Goal: Information Seeking & Learning: Understand process/instructions

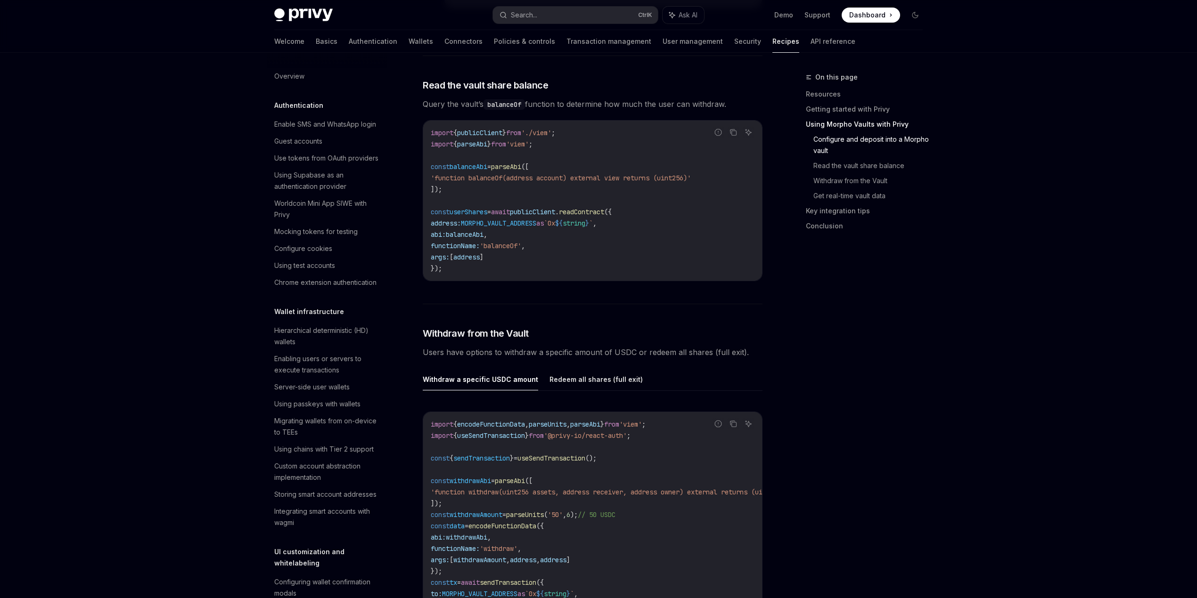
scroll to position [1271, 0]
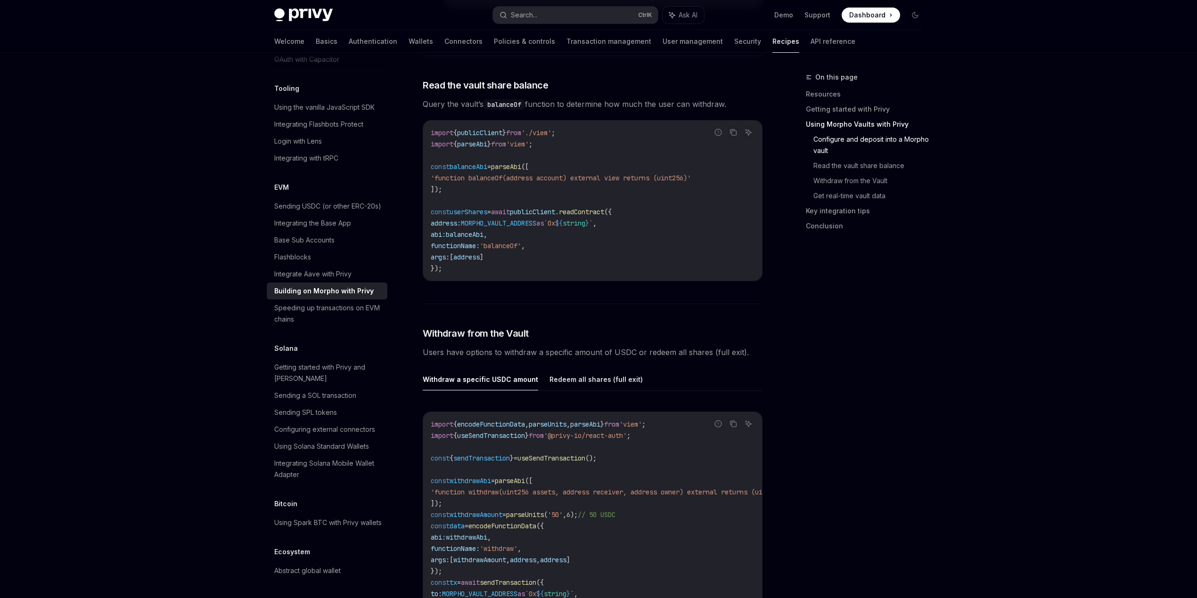
click at [201, 30] on div at bounding box center [598, 26] width 1197 height 53
click at [600, 318] on div "**********" at bounding box center [593, 58] width 340 height 2497
drag, startPoint x: 606, startPoint y: 98, endPoint x: 697, endPoint y: 93, distance: 91.5
click at [697, 98] on span "Query the vault’s balanceOf function to determine how much the user can withdra…" at bounding box center [593, 104] width 340 height 13
click at [649, 98] on span "Query the vault’s balanceOf function to determine how much the user can withdra…" at bounding box center [593, 104] width 340 height 13
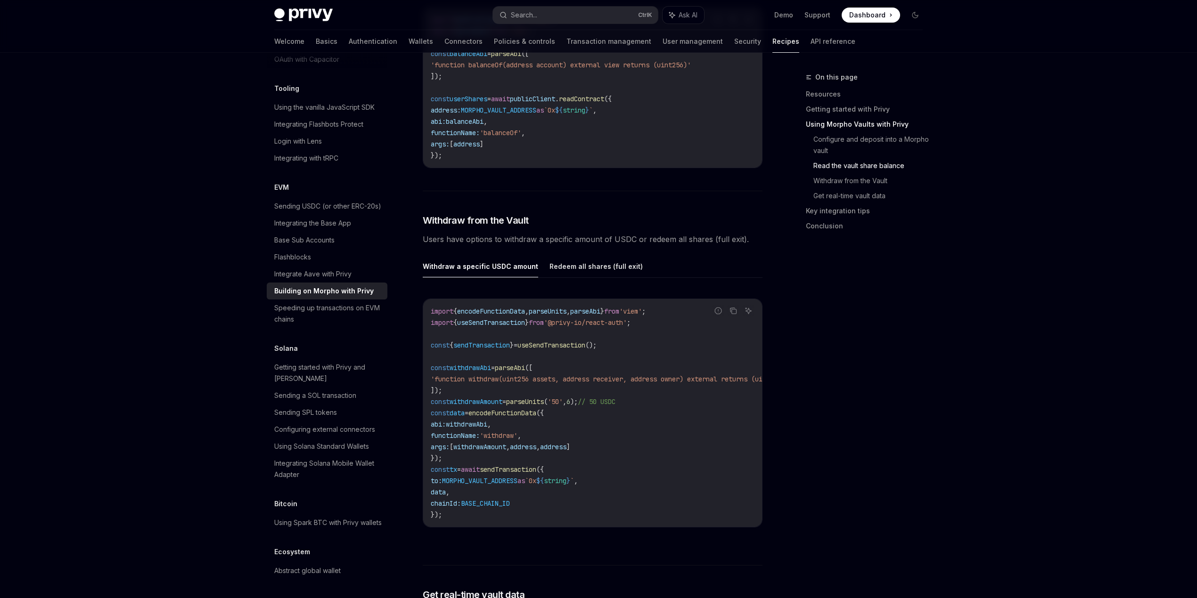
scroll to position [1435, 0]
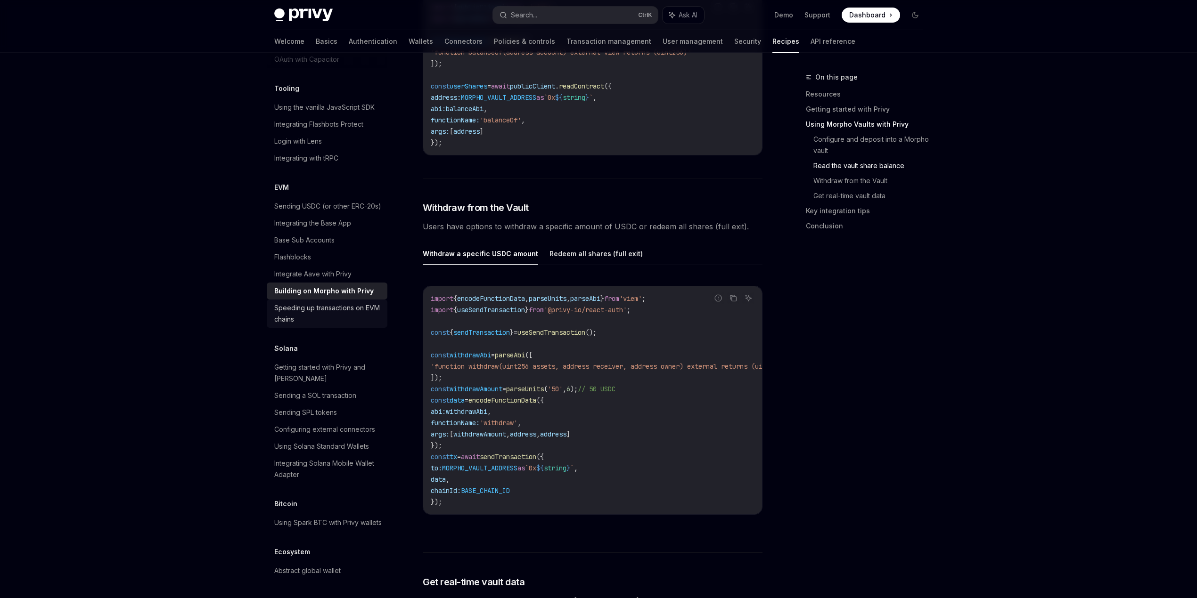
click at [314, 325] on div "Speeding up transactions on EVM chains" at bounding box center [327, 313] width 107 height 23
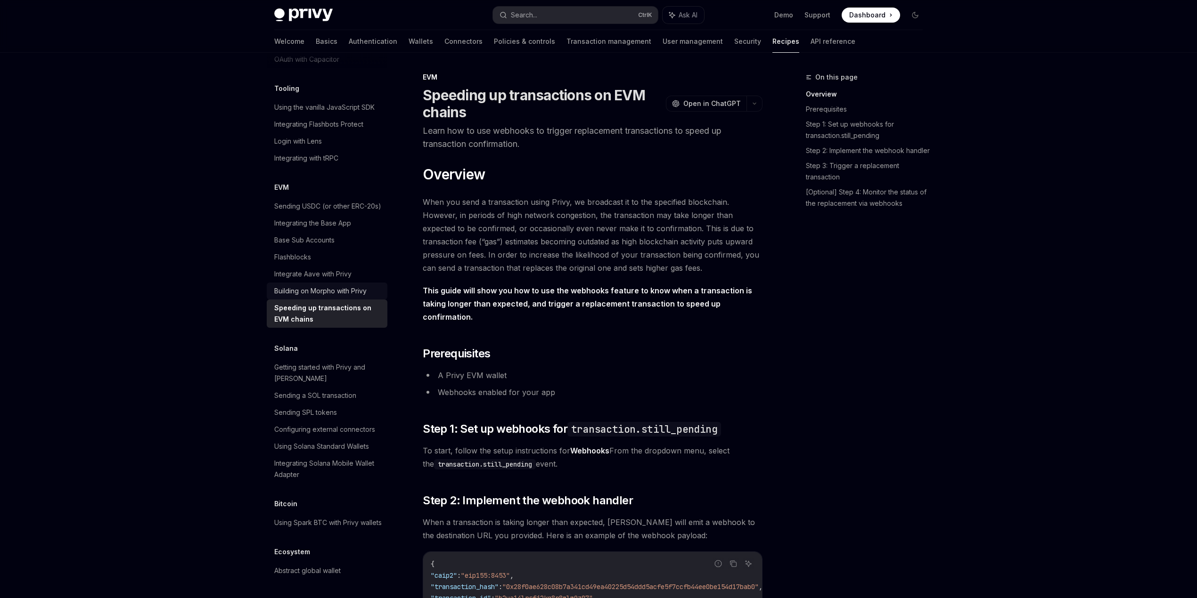
click at [313, 297] on div "Building on Morpho with Privy" at bounding box center [320, 290] width 92 height 11
type textarea "*"
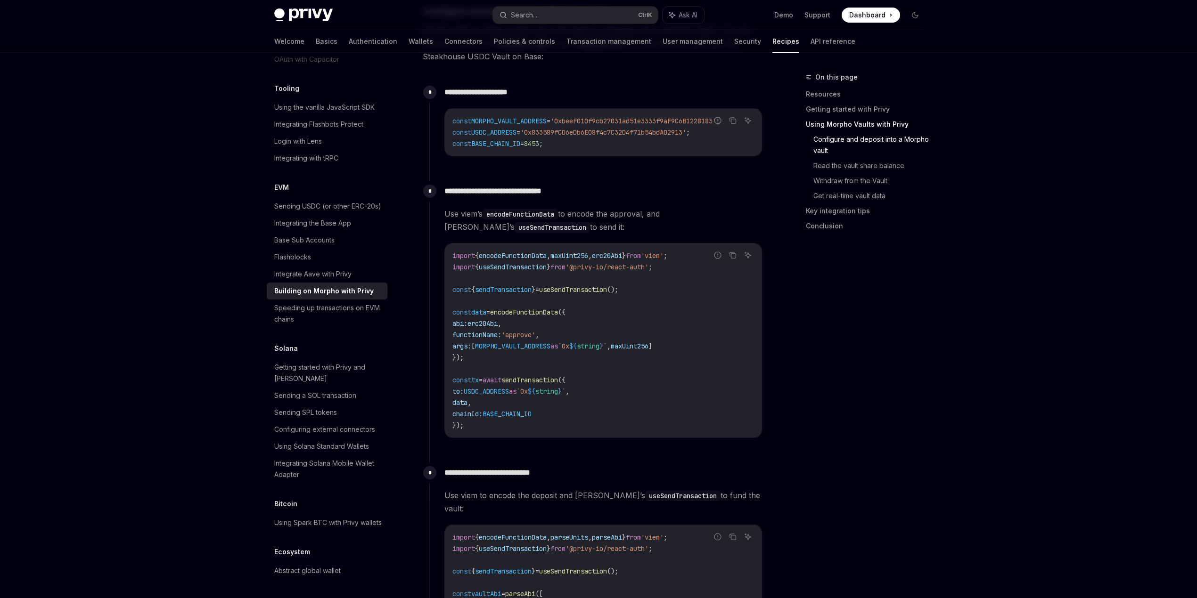
scroll to position [565, 0]
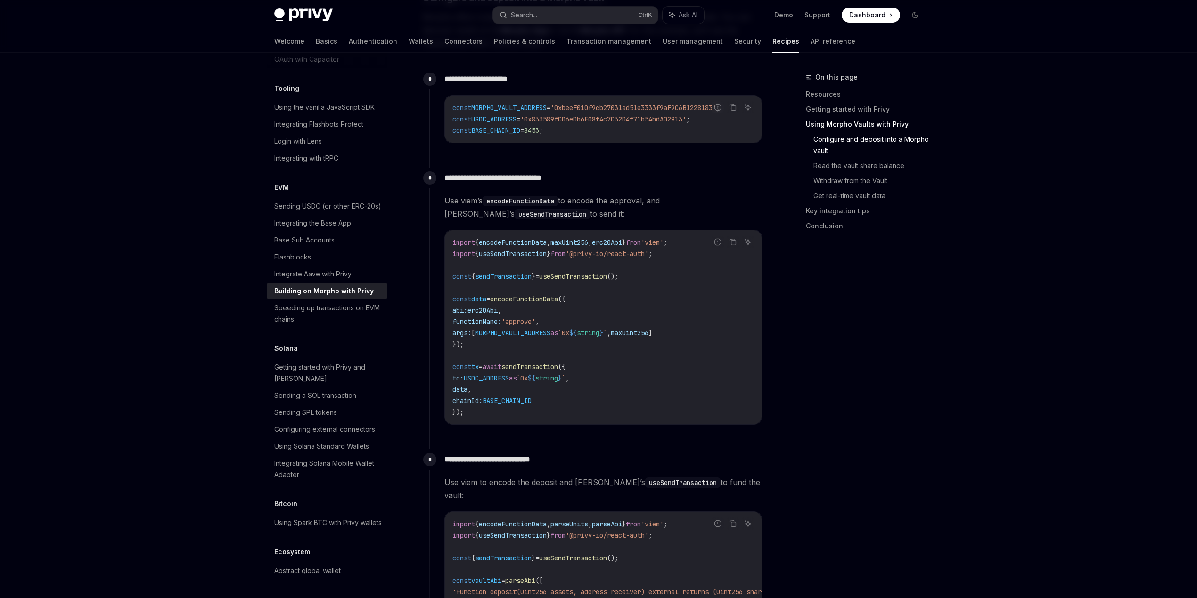
click at [654, 198] on span "Use viem’s encodeFunctionData to encode the approval, and [PERSON_NAME]’s useSe…" at bounding box center [603, 207] width 318 height 26
click at [828, 455] on div "On this page Resources Getting started with Privy Using Morpho Vaults with Priv…" at bounding box center [858, 335] width 143 height 527
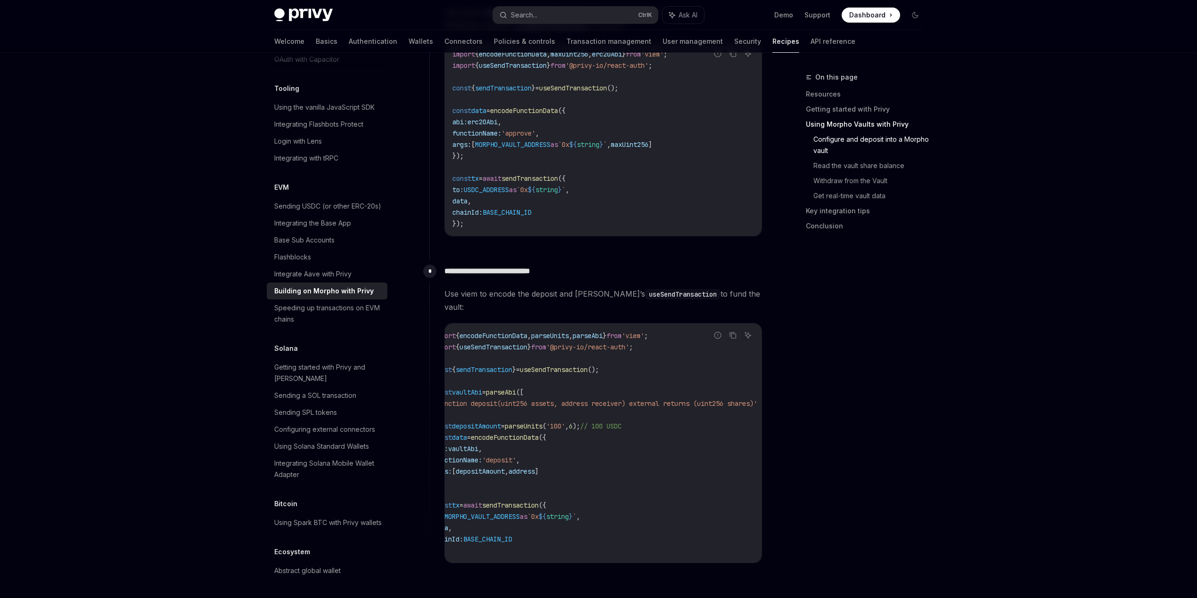
scroll to position [0, 0]
click at [491, 399] on span "'function deposit(uint256 assets, address receiver) external returns (uint256 s…" at bounding box center [614, 403] width 324 height 8
click at [731, 399] on span "'function deposit(uint256 assets, address receiver) external returns (uint256 s…" at bounding box center [577, 403] width 324 height 8
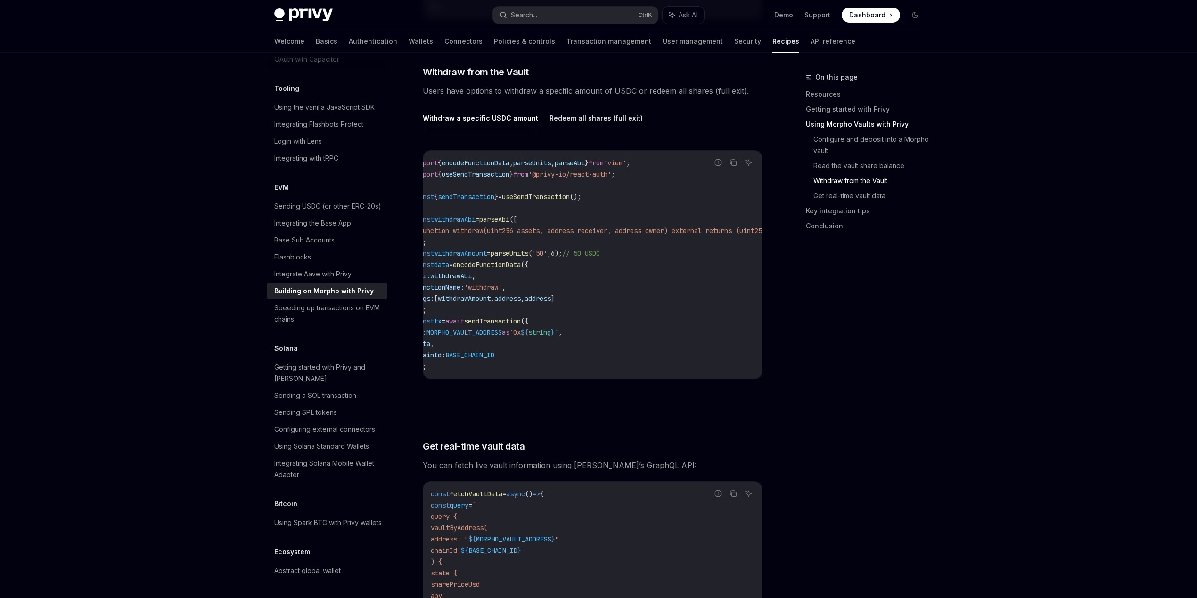
scroll to position [0, 0]
click at [599, 351] on code "import { encodeFunctionData , parseUnits , parseAbi } from 'viem' ; import { us…" at bounding box center [634, 264] width 407 height 215
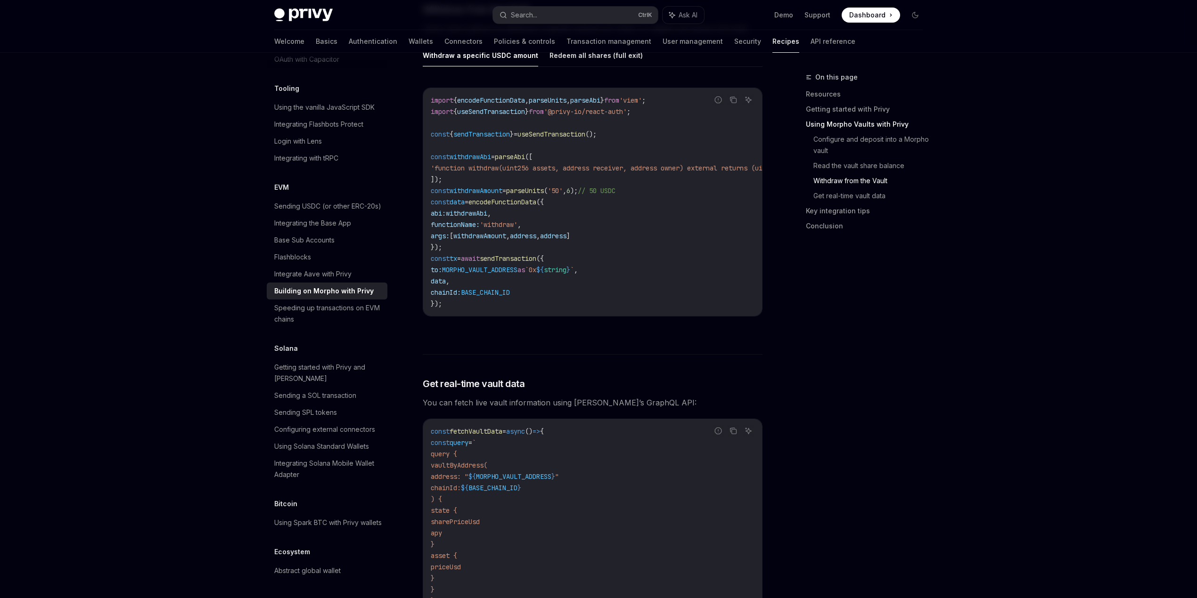
scroll to position [1884, 0]
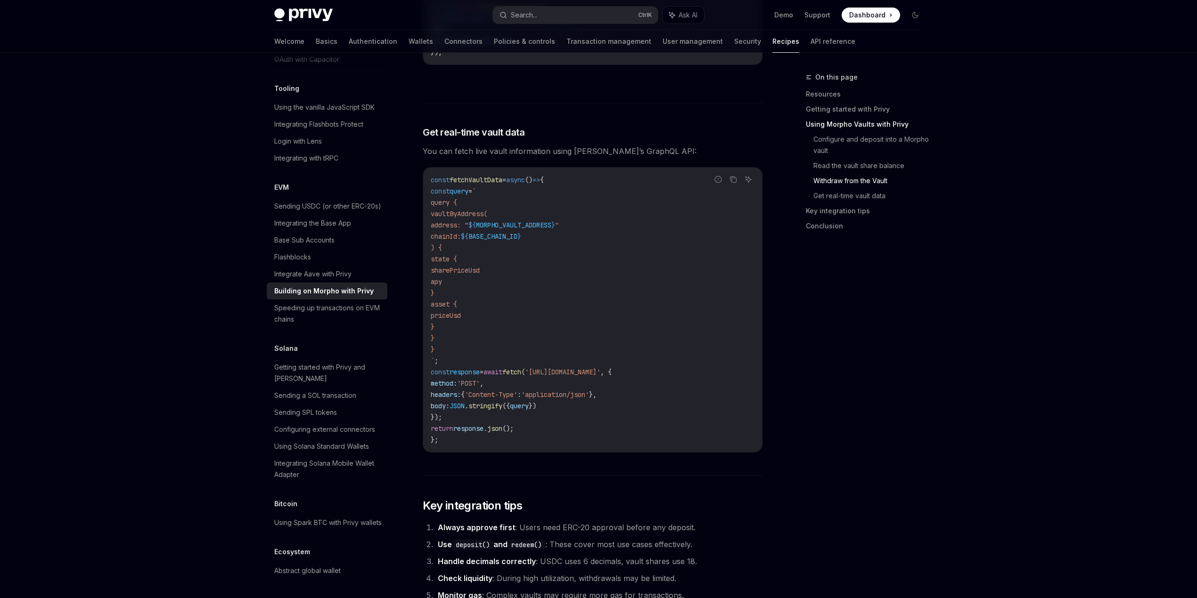
click at [485, 172] on div "const fetchVaultData = async () => { const query = ` query { vaultByAddress( ad…" at bounding box center [592, 310] width 339 height 285
click at [600, 275] on code "const fetchVaultData = async () => { const query = ` query { vaultByAddress( ad…" at bounding box center [593, 309] width 324 height 271
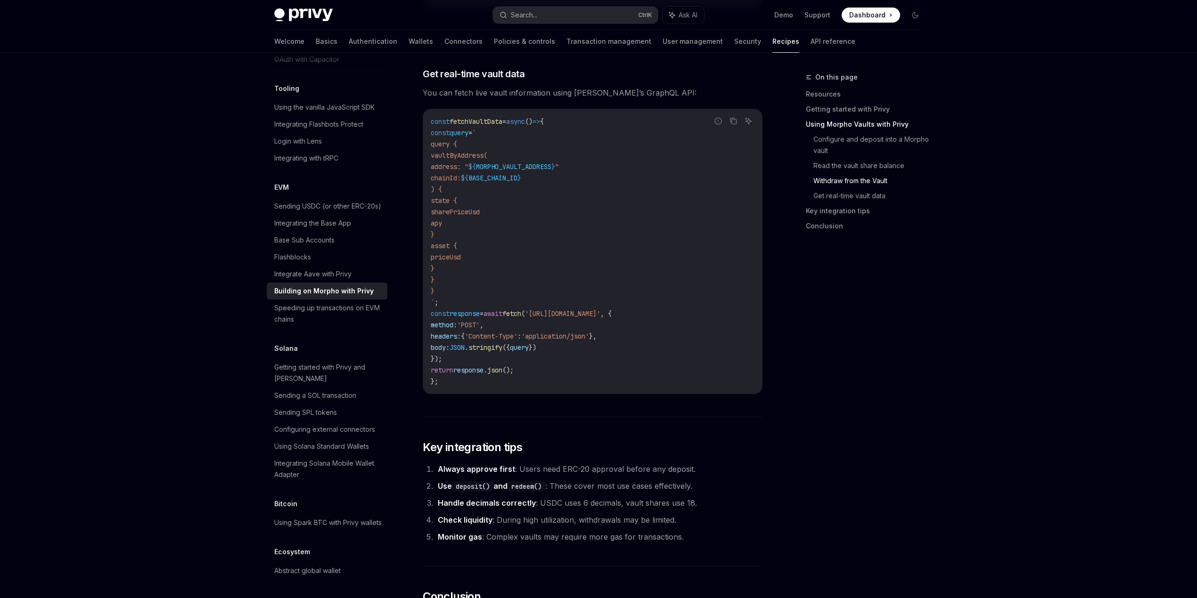
scroll to position [2136, 0]
